Goal: Find specific page/section: Find specific page/section

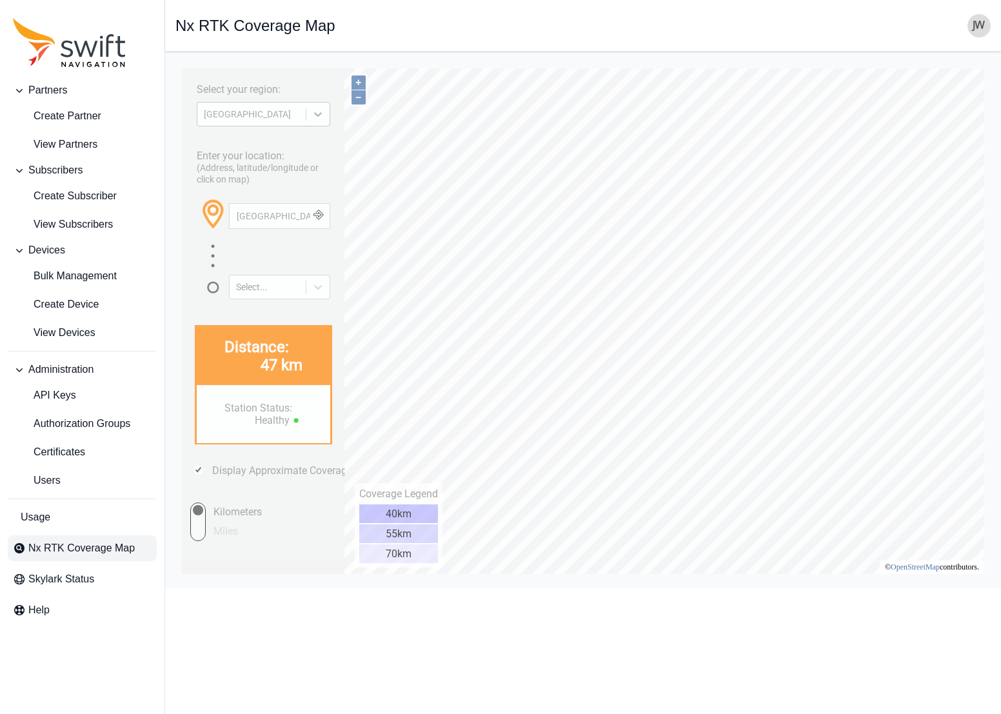
click at [319, 119] on icon at bounding box center [317, 114] width 13 height 13
click at [269, 146] on div "EUROPE" at bounding box center [263, 144] width 133 height 21
click at [255, 145] on div "Enter your location: (Address, latitude/longitude or click on map) [GEOGRAPHIC_…" at bounding box center [263, 220] width 150 height 158
click at [250, 144] on div "Enter your location: (Address, latitude/longitude or click on map) [GEOGRAPHIC_…" at bounding box center [263, 220] width 150 height 158
drag, startPoint x: 291, startPoint y: 213, endPoint x: 143, endPoint y: 221, distance: 148.5
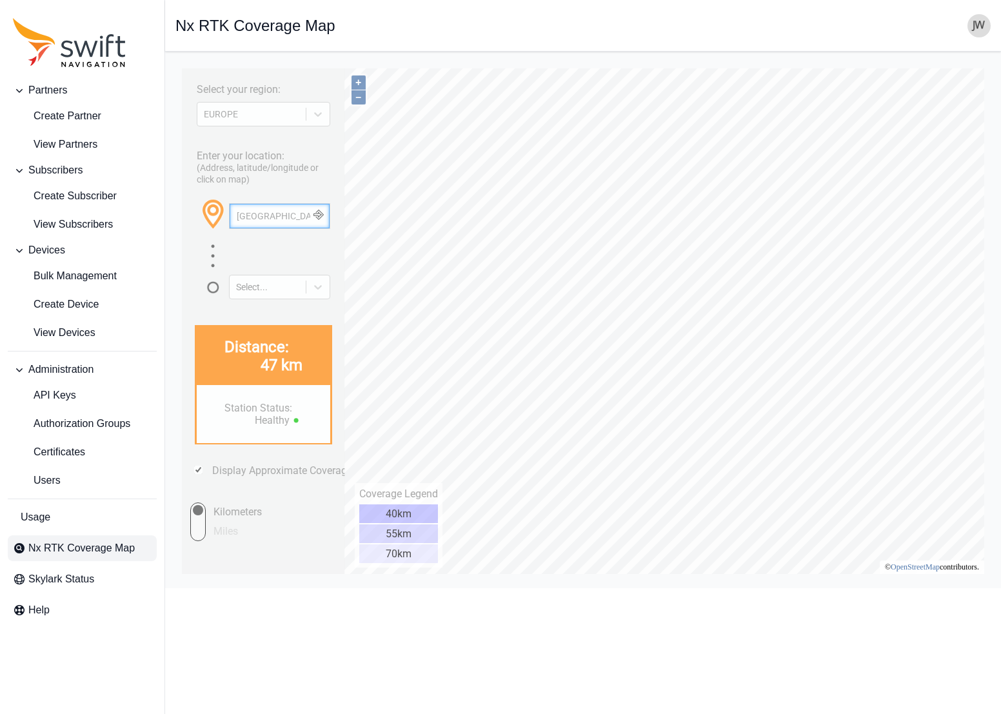
click at [175, 62] on html "Select your region: [GEOGRAPHIC_DATA] Enter your location: (Address, latitude/l…" at bounding box center [582, 62] width 815 height 0
drag, startPoint x: 281, startPoint y: 213, endPoint x: 202, endPoint y: 217, distance: 78.8
click at [202, 217] on div "Bakersfieldfinland" at bounding box center [263, 220] width 133 height 45
click at [322, 211] on button "button" at bounding box center [318, 216] width 21 height 25
click at [273, 217] on input "[GEOGRAPHIC_DATA]" at bounding box center [280, 216] width 100 height 25
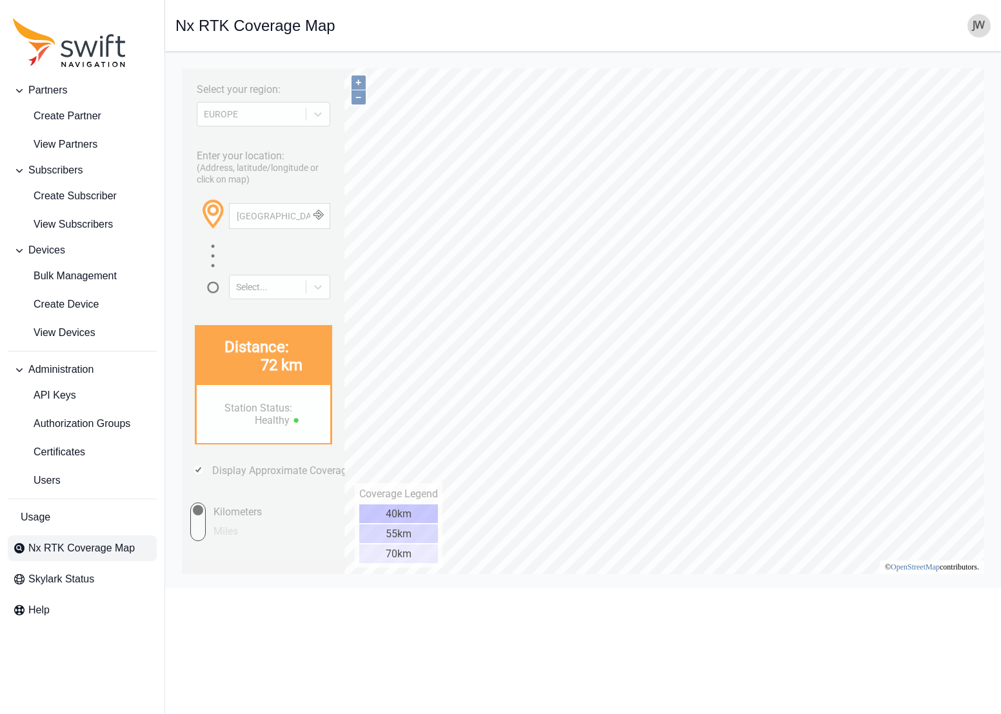
click at [237, 214] on span at bounding box center [230, 225] width 26 height 25
click at [239, 214] on span at bounding box center [230, 225] width 26 height 25
click at [238, 214] on span at bounding box center [230, 225] width 26 height 25
drag, startPoint x: 283, startPoint y: 213, endPoint x: 206, endPoint y: 221, distance: 77.2
click at [206, 221] on div "[GEOGRAPHIC_DATA]" at bounding box center [263, 220] width 133 height 45
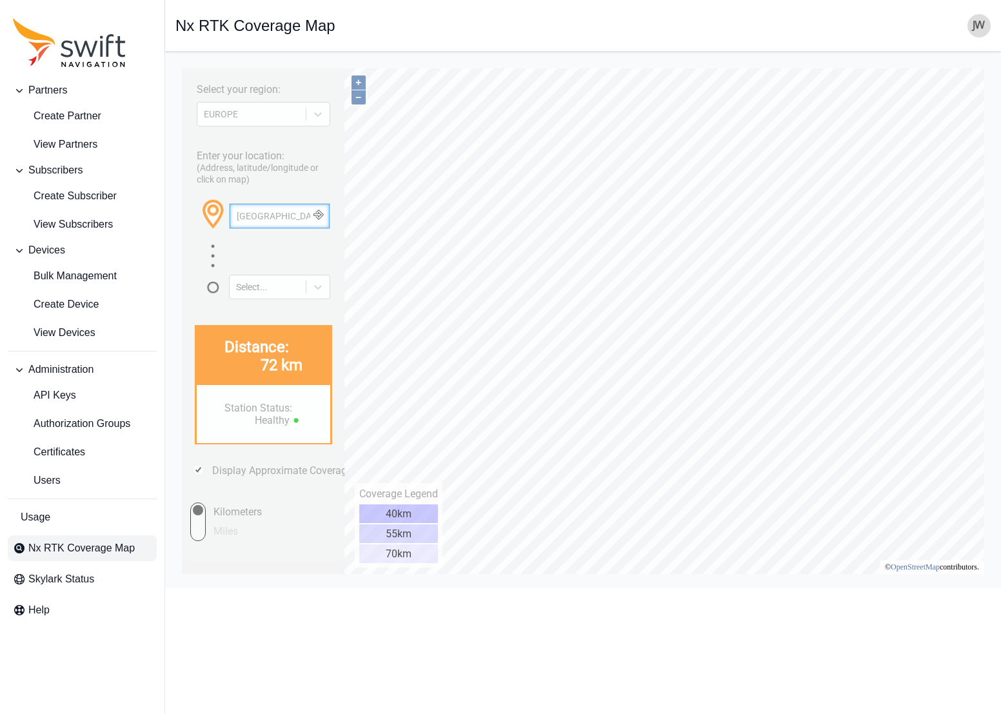
paste input "Oulu"
drag, startPoint x: 264, startPoint y: 215, endPoint x: 172, endPoint y: 217, distance: 91.6
click at [175, 62] on html "Select your region: [GEOGRAPHIC_DATA] Enter your location: (Address, latitude/l…" at bounding box center [582, 62] width 815 height 0
click at [322, 217] on button "button" at bounding box center [318, 216] width 21 height 25
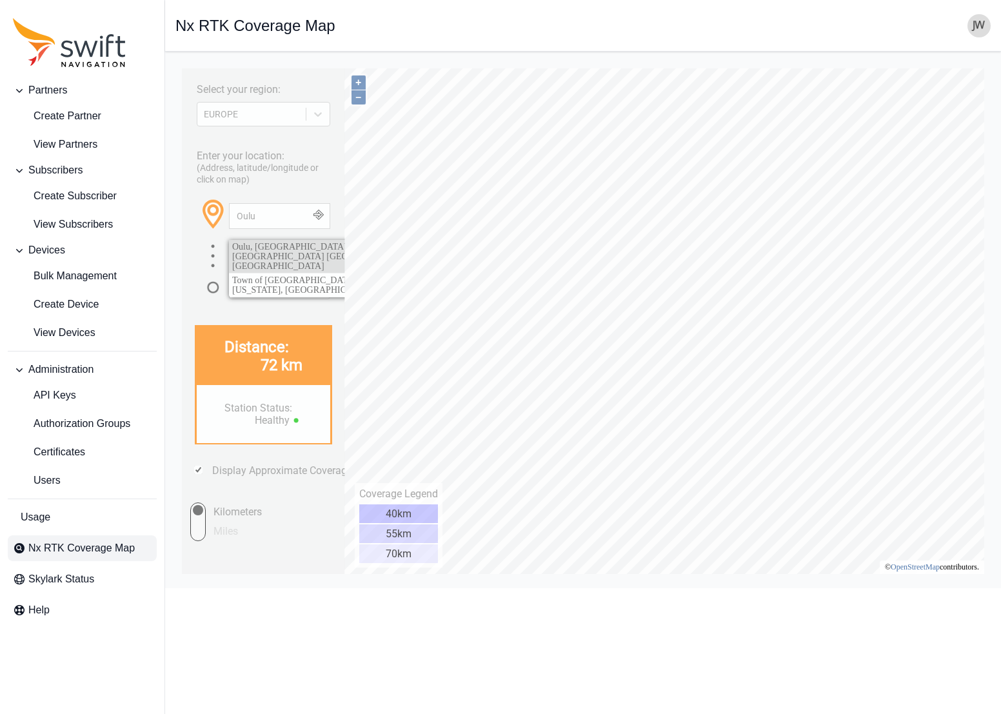
click at [286, 247] on span "Oulu, [GEOGRAPHIC_DATA], [GEOGRAPHIC_DATA], [GEOGRAPHIC_DATA] [GEOGRAPHIC_DATA]…" at bounding box center [338, 256] width 213 height 29
click at [727, 62] on html "Select your region: [GEOGRAPHIC_DATA] Enter your location: (Address, latitude/l…" at bounding box center [582, 62] width 815 height 0
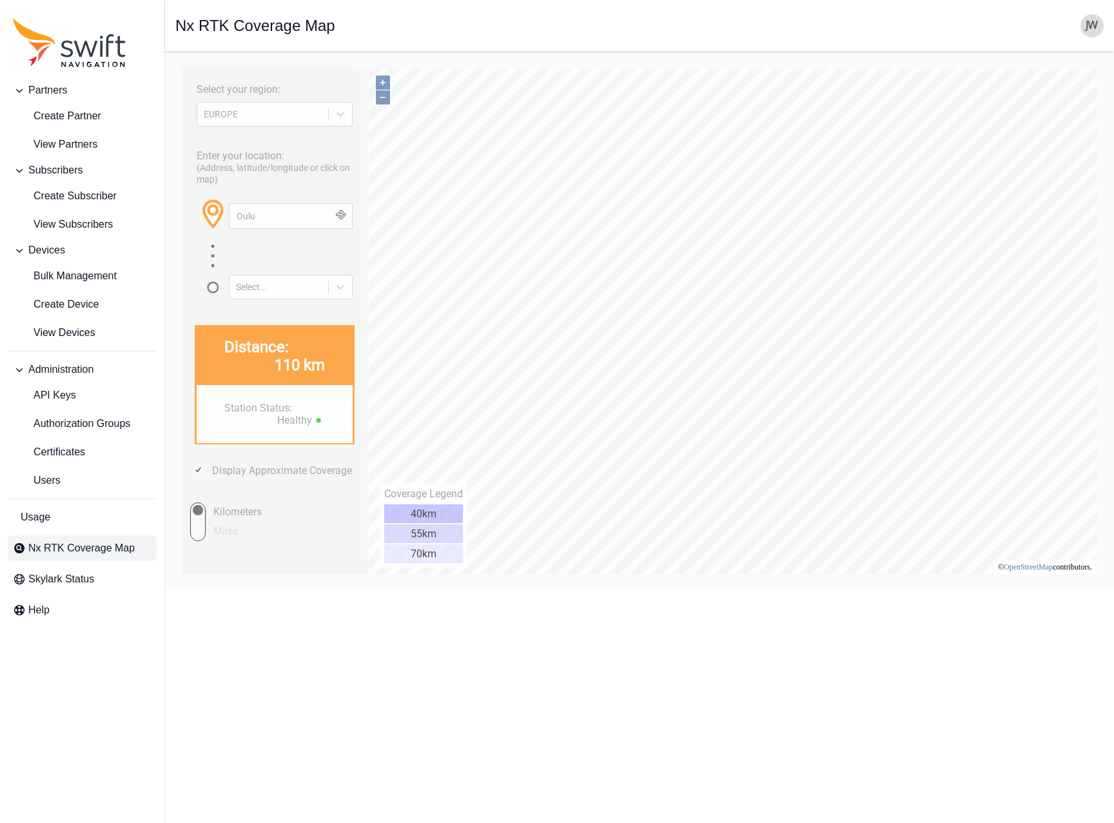
click at [1000, 588] on html "Partners Create Partner View Partners Subscribers Create Subscriber View Subscr…" at bounding box center [557, 294] width 1114 height 588
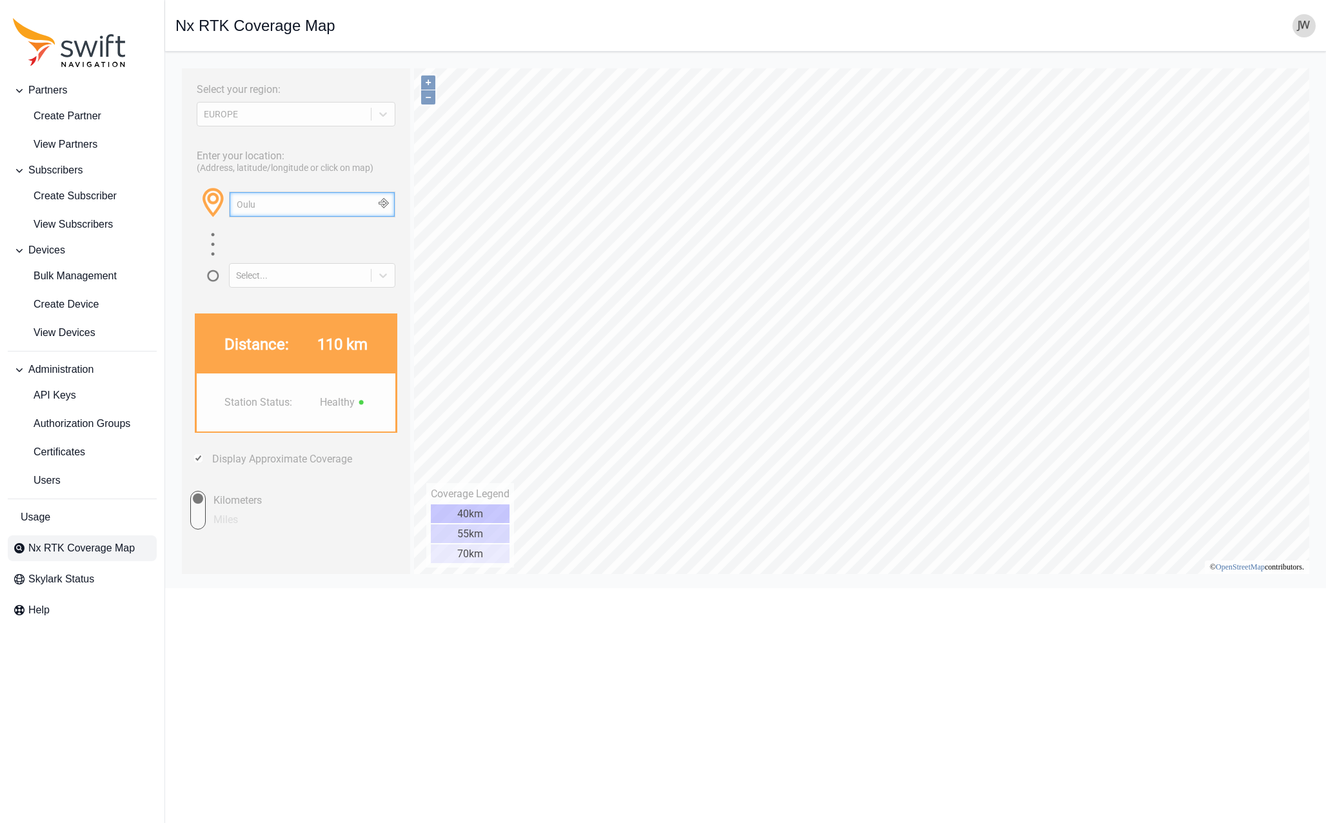
click at [286, 199] on input "Oulu" at bounding box center [312, 204] width 165 height 25
drag, startPoint x: 263, startPoint y: 201, endPoint x: 104, endPoint y: 202, distance: 158.6
click at [175, 62] on html "Select your region: [GEOGRAPHIC_DATA] Enter your location: (Address, latitude/l…" at bounding box center [745, 62] width 1140 height 0
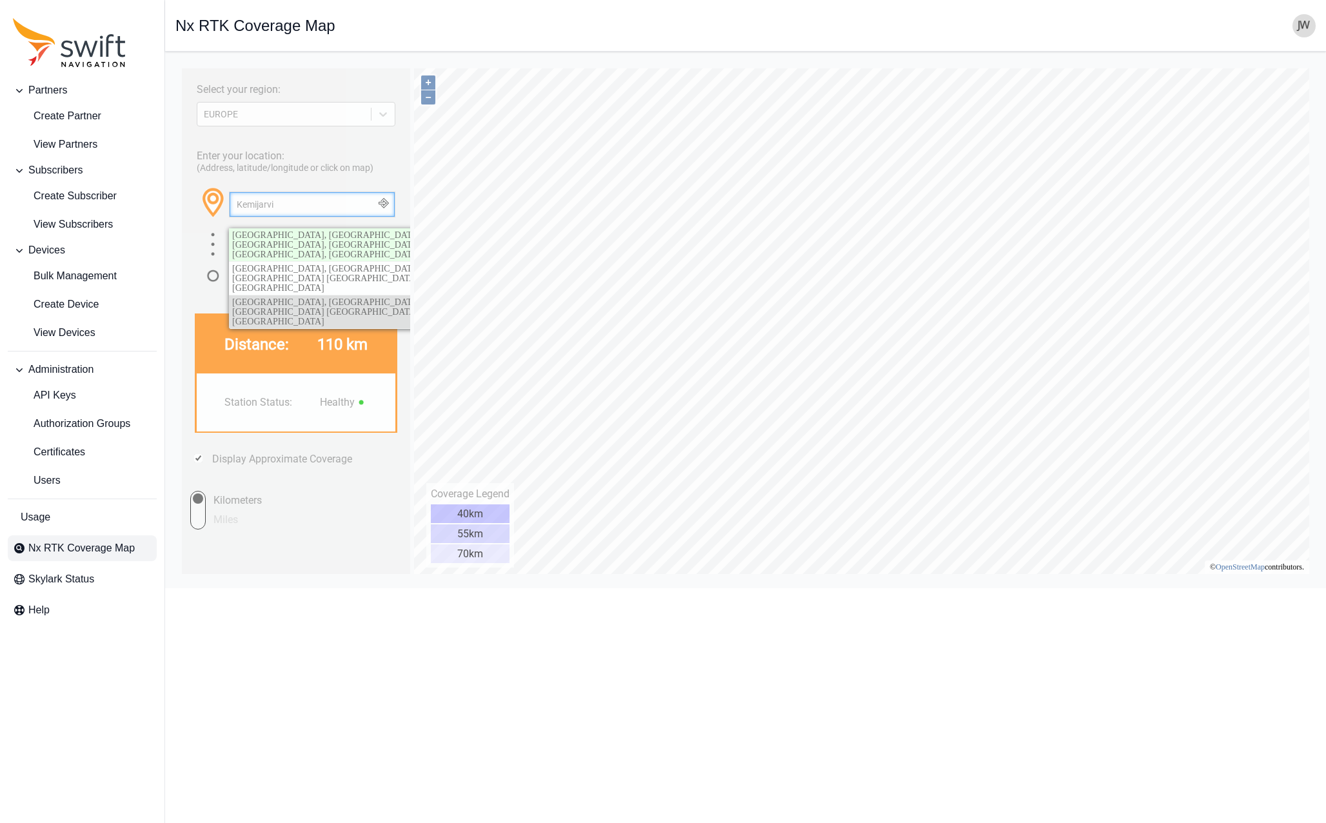
type input "Kemijarvi"
click at [260, 297] on span "[GEOGRAPHIC_DATA], [GEOGRAPHIC_DATA], [GEOGRAPHIC_DATA] [GEOGRAPHIC_DATA], [GEO…" at bounding box center [327, 311] width 191 height 29
